Goal: Find specific page/section: Find specific page/section

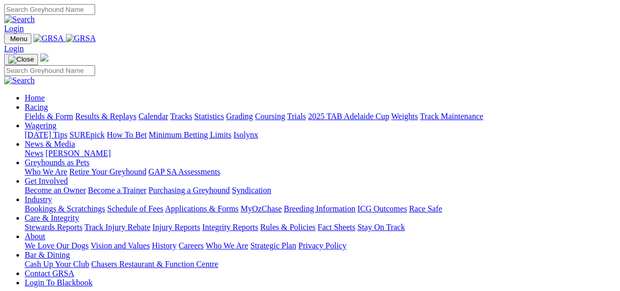
click at [26, 112] on link "Fields & Form" at bounding box center [49, 116] width 48 height 9
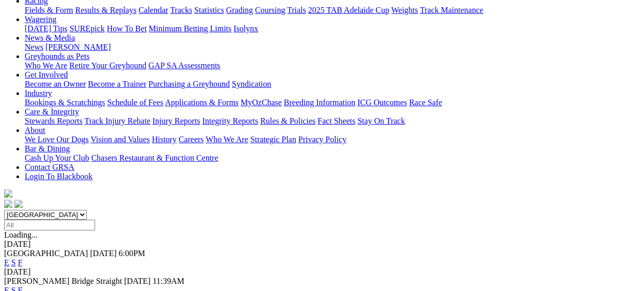
scroll to position [164, 0]
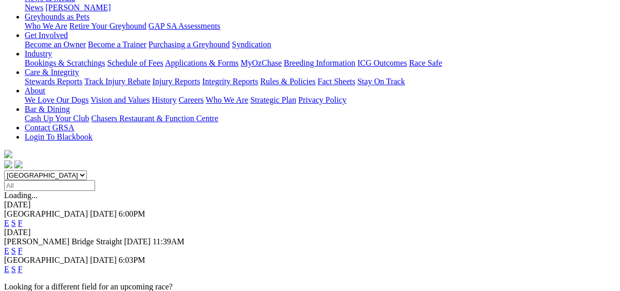
click at [23, 247] on link "F" at bounding box center [20, 251] width 5 height 9
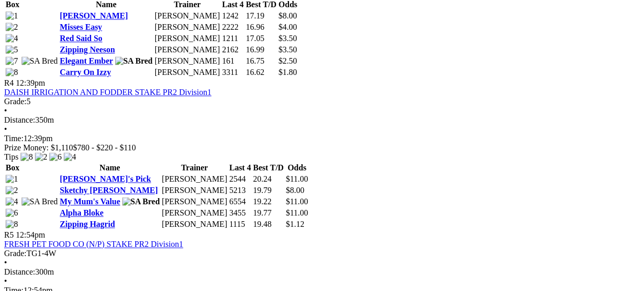
scroll to position [945, 0]
